Goal: Task Accomplishment & Management: Manage account settings

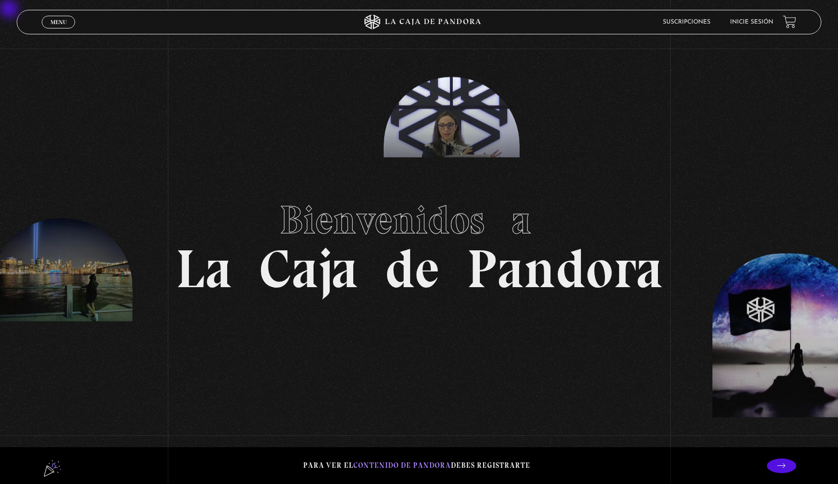
click at [245, 22] on link "Inicie sesión" at bounding box center [751, 22] width 43 height 6
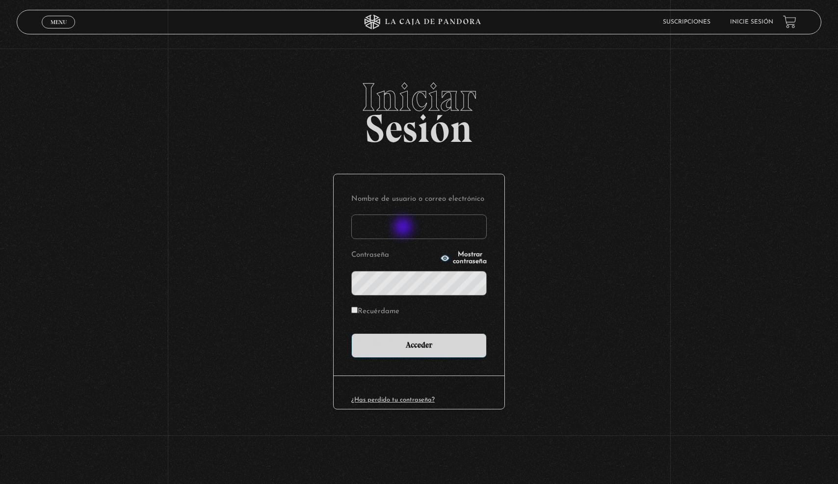
click at [404, 227] on input "Nombre de usuario o correo electrónico" at bounding box center [418, 226] width 135 height 25
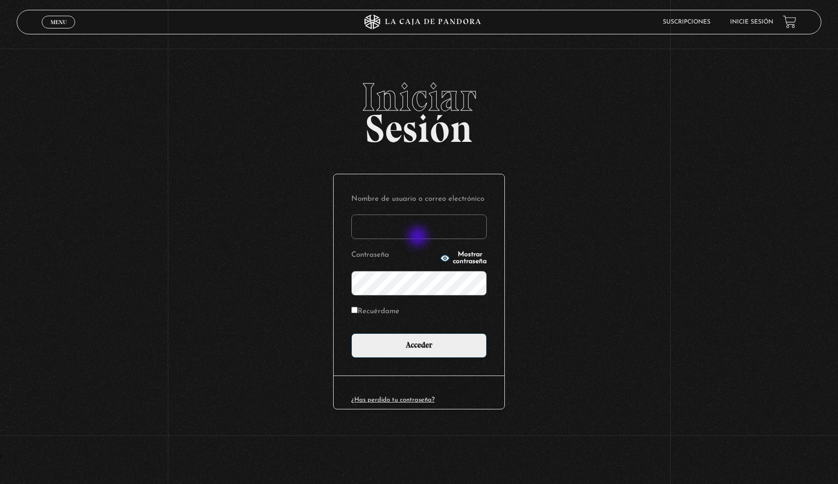
type input "marimontero9611@gmail.com"
click at [351, 333] on input "Acceder" at bounding box center [418, 345] width 135 height 25
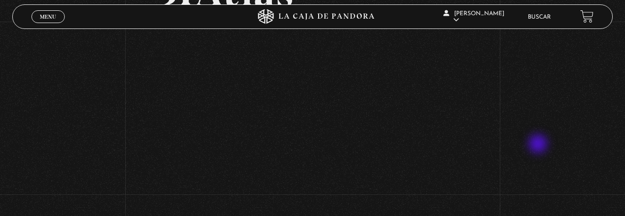
scroll to position [90, 0]
